Goal: Check status: Check status

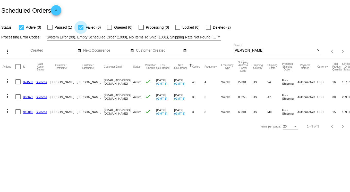
click at [81, 25] on div at bounding box center [80, 27] width 5 height 5
click at [81, 30] on input "Failed (0)" at bounding box center [81, 30] width 0 height 0
checkbox input "false"
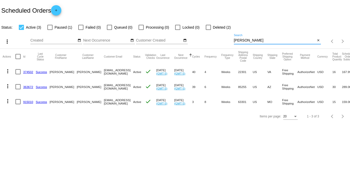
drag, startPoint x: 255, startPoint y: 40, endPoint x: 176, endPoint y: 41, distance: 79.4
click at [176, 41] on div "more_vert Sep Jan Feb Mar [DATE]" at bounding box center [175, 39] width 350 height 18
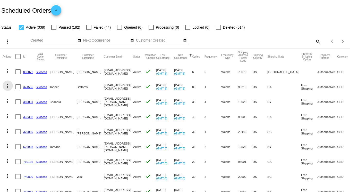
click at [6, 87] on mat-icon "more_vert" at bounding box center [8, 86] width 6 height 6
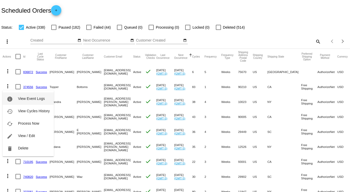
click at [40, 98] on span "View Event Logs" at bounding box center [31, 98] width 27 height 4
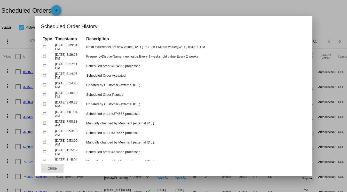
click at [323, 5] on div at bounding box center [173, 96] width 347 height 192
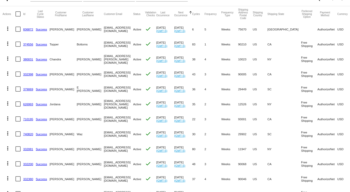
scroll to position [52, 0]
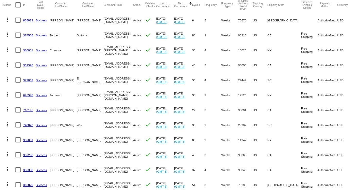
click at [25, 35] on link "374556" at bounding box center [28, 35] width 10 height 3
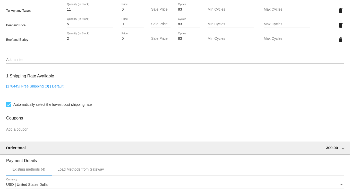
scroll to position [309, 0]
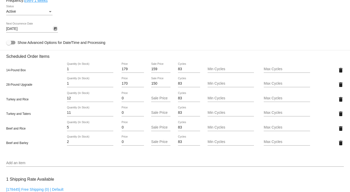
click at [55, 32] on icon "Open calendar" at bounding box center [56, 29] width 4 height 6
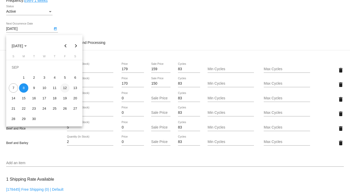
click at [65, 87] on div "12" at bounding box center [64, 87] width 9 height 9
type input "[DATE]"
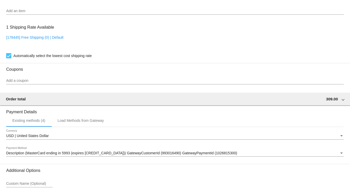
scroll to position [509, 0]
